Goal: Task Accomplishment & Management: Use online tool/utility

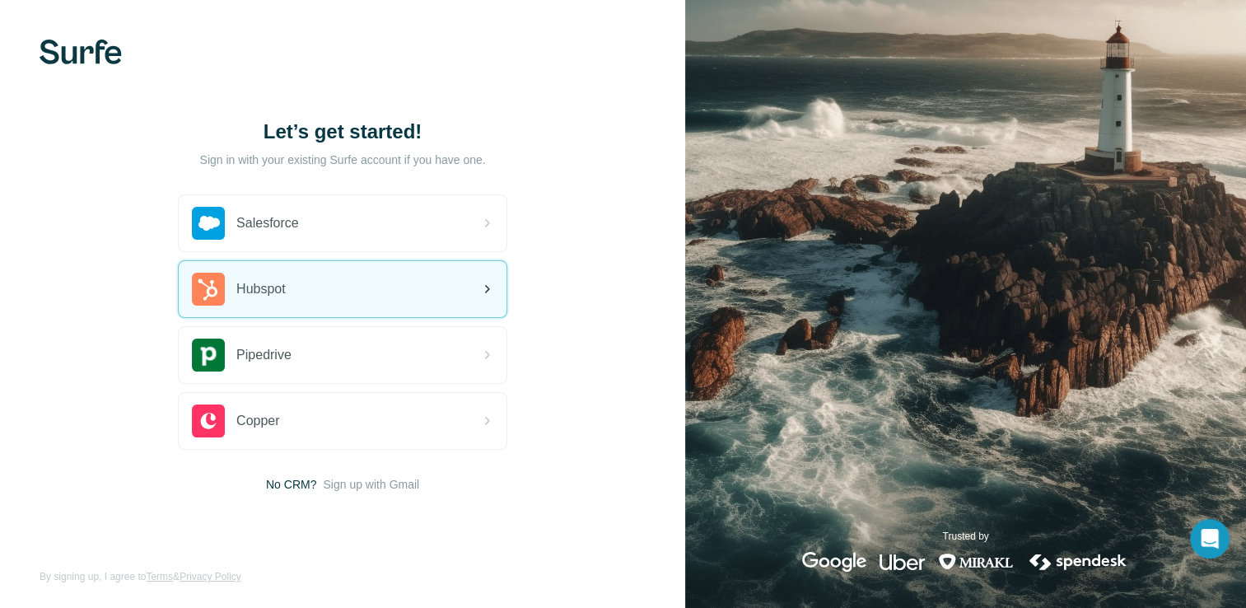
click at [279, 282] on span "Hubspot" at bounding box center [260, 289] width 49 height 20
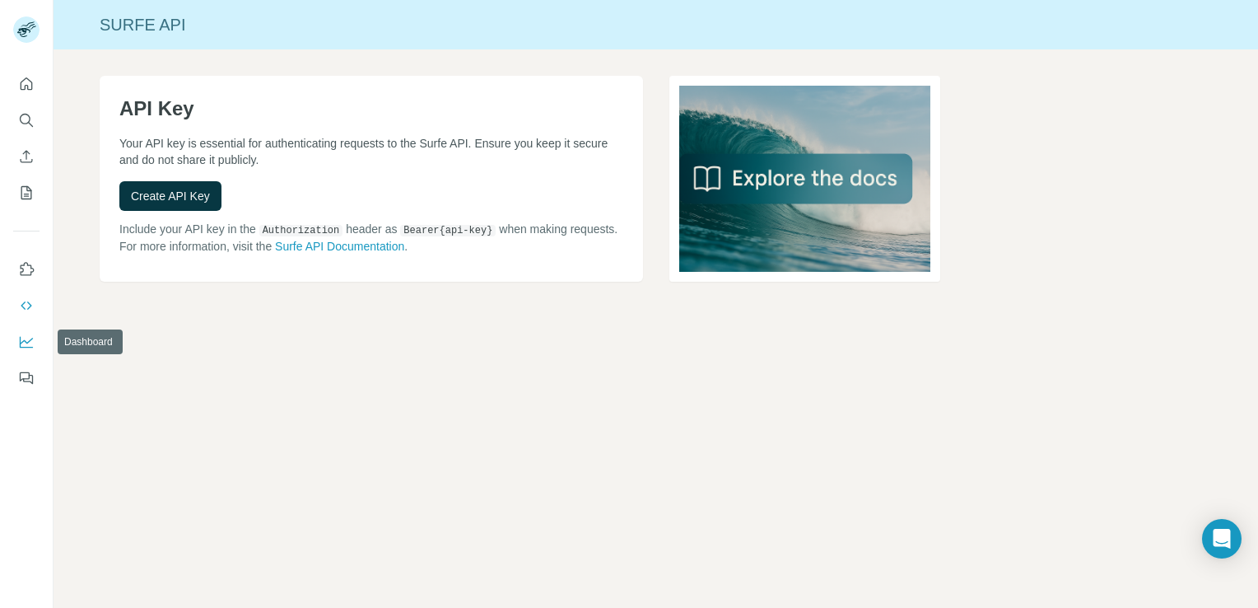
click at [16, 345] on button "Dashboard" at bounding box center [26, 342] width 26 height 30
